Goal: Navigation & Orientation: Find specific page/section

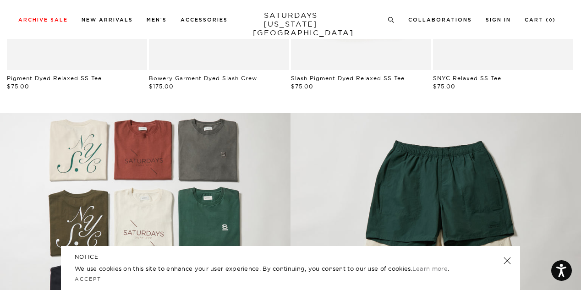
scroll to position [596, 0]
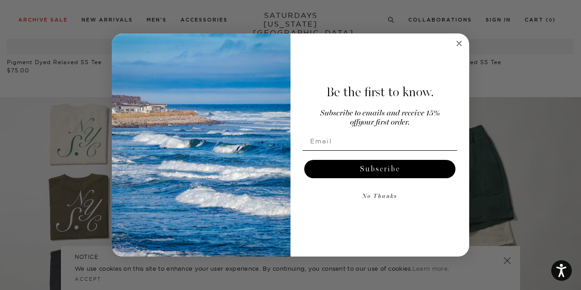
click at [460, 43] on circle "Close dialog" at bounding box center [459, 43] width 11 height 11
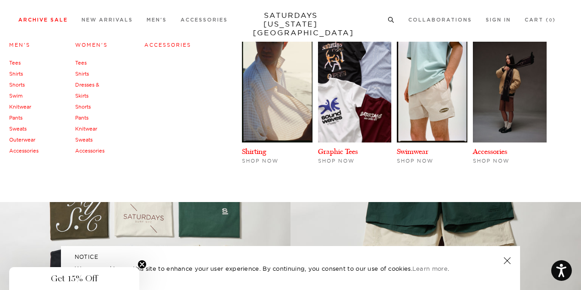
click at [21, 83] on link "Shorts" at bounding box center [17, 85] width 16 height 6
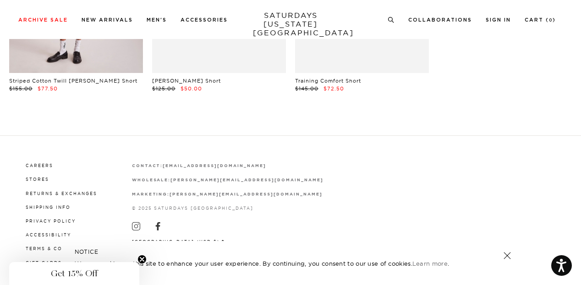
scroll to position [668, 0]
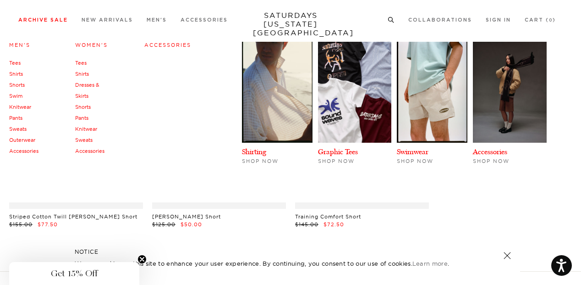
click at [20, 116] on link "Pants" at bounding box center [15, 118] width 13 height 6
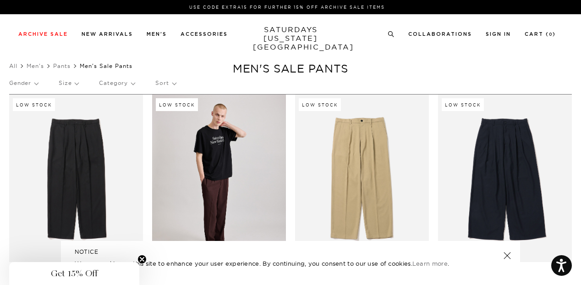
click at [506, 257] on link at bounding box center [507, 255] width 13 height 13
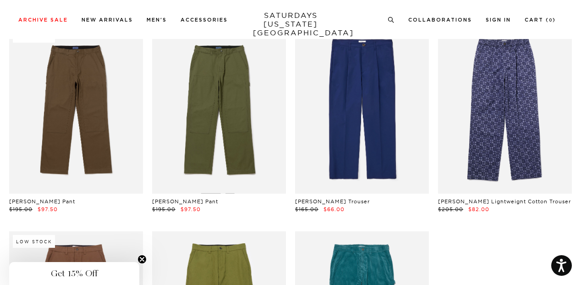
scroll to position [906, 0]
